Goal: Transaction & Acquisition: Obtain resource

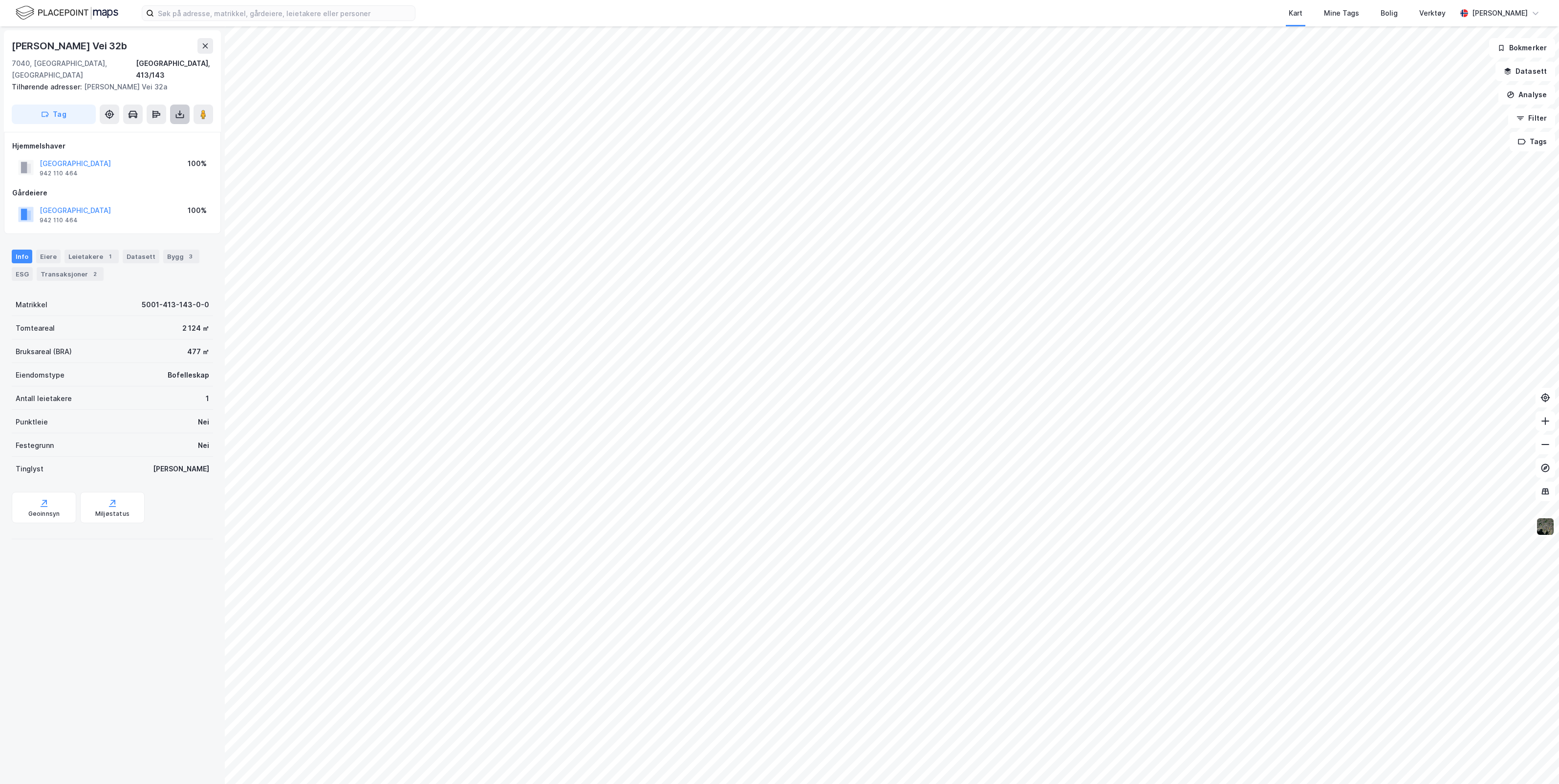
click at [179, 111] on icon at bounding box center [180, 113] width 1 height 5
click at [151, 146] on div "Last ned matrikkelrapport" at bounding box center [143, 149] width 80 height 8
